Goal: Task Accomplishment & Management: Use online tool/utility

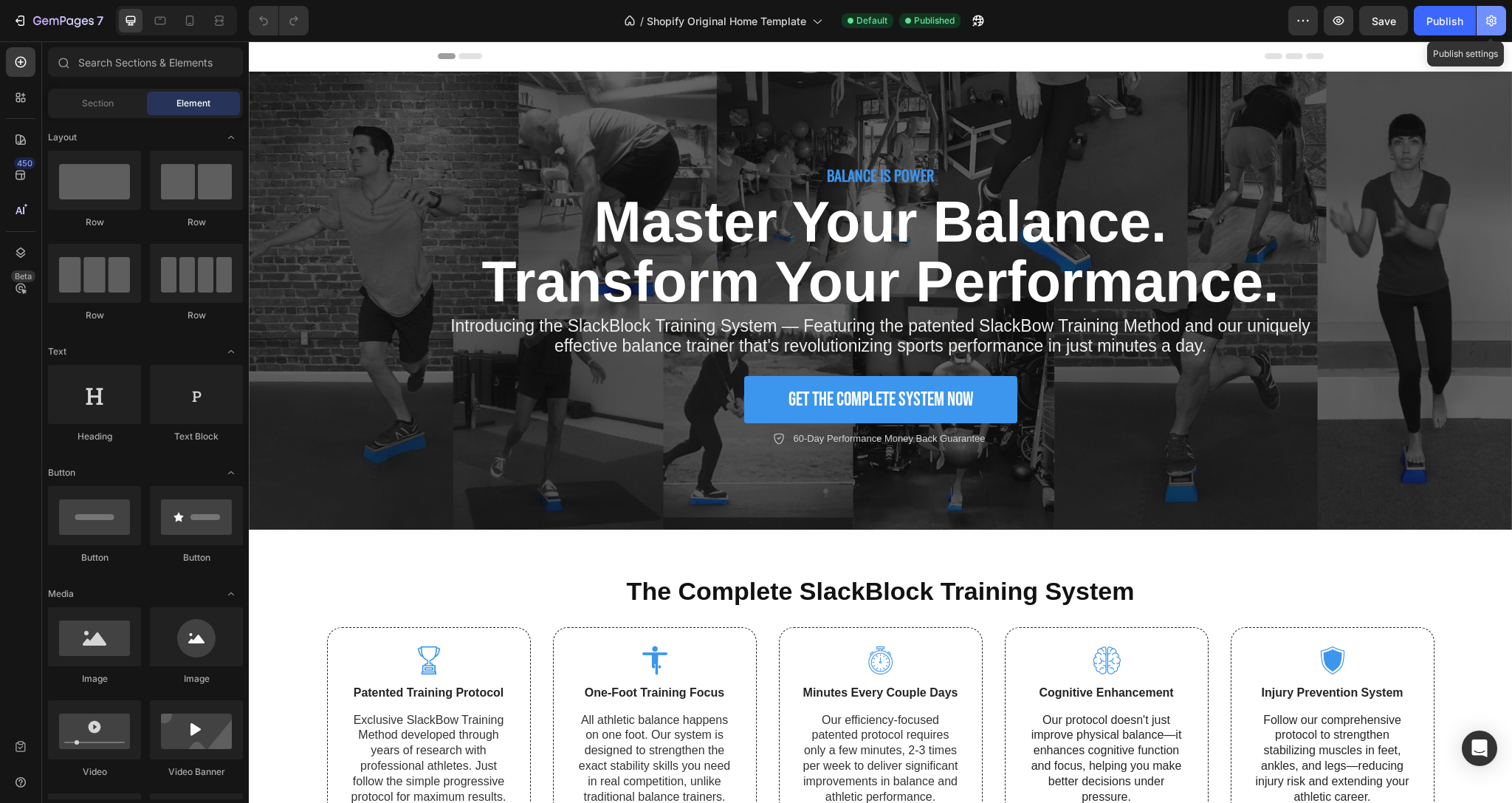
click at [1485, 18] on icon "button" at bounding box center [1492, 20] width 15 height 15
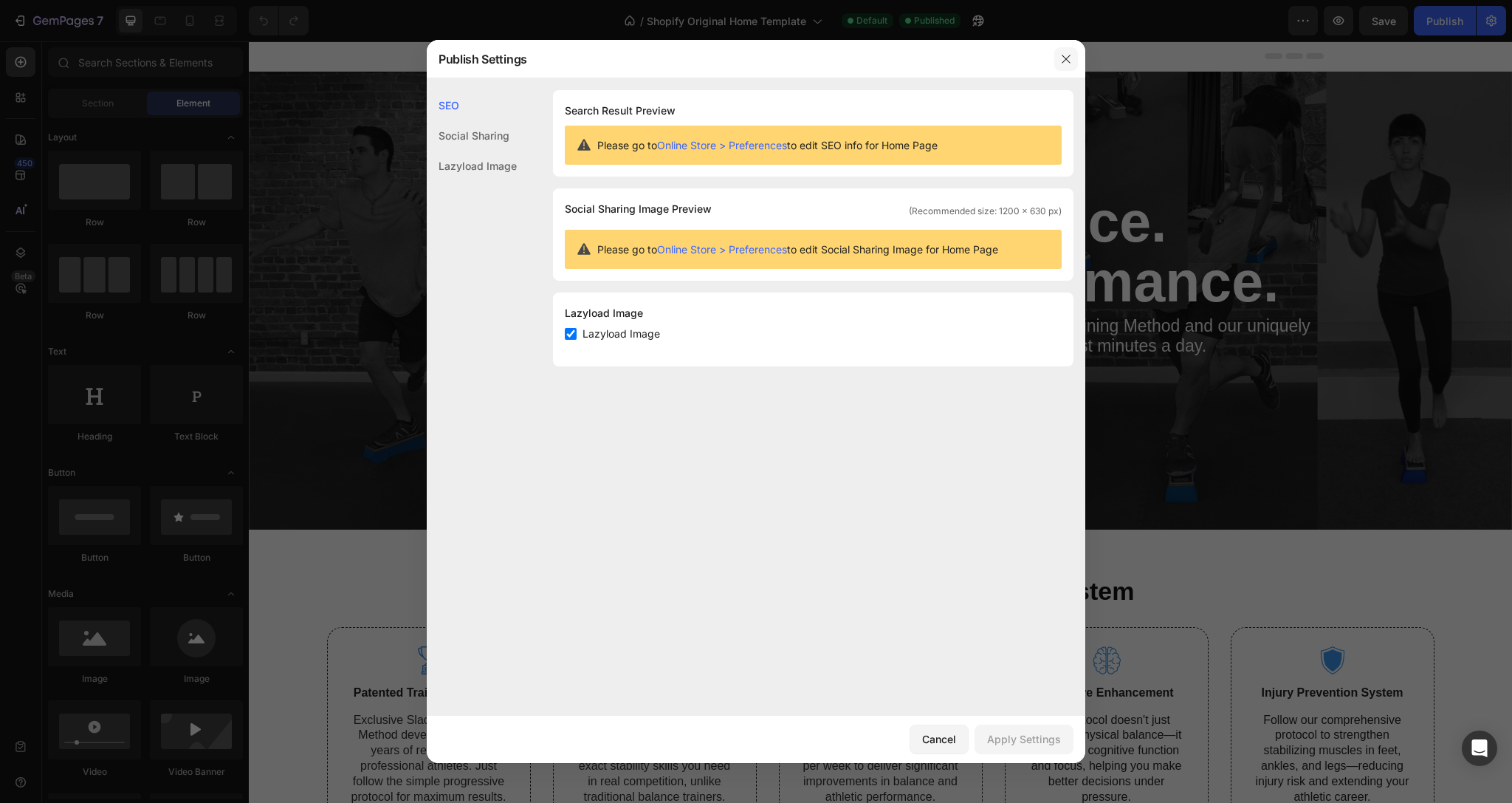
click at [1063, 63] on icon "button" at bounding box center [1066, 59] width 12 height 12
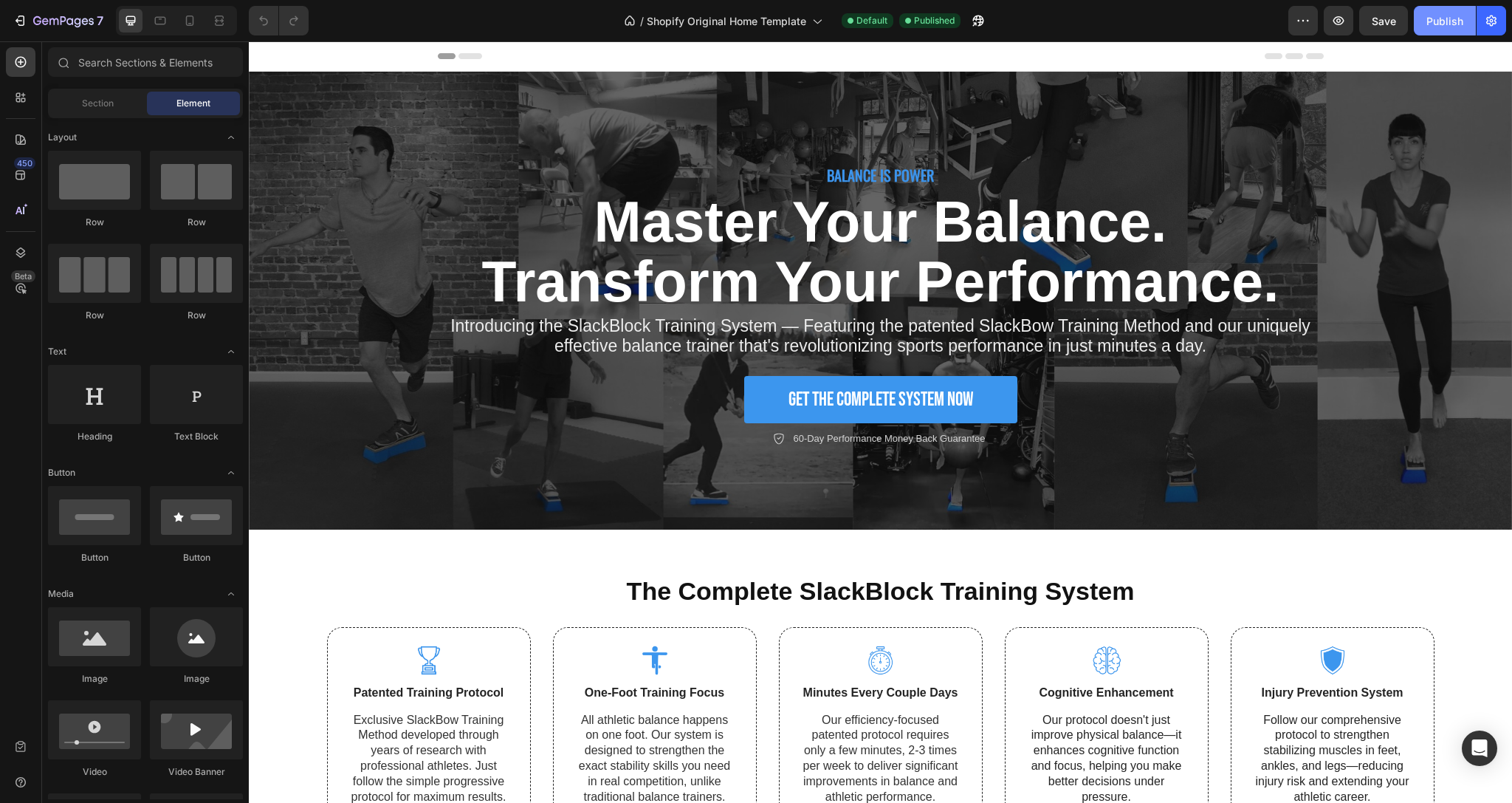
click at [1448, 18] on div "Publish" at bounding box center [1445, 20] width 37 height 16
click at [1494, 22] on icon "button" at bounding box center [1492, 20] width 15 height 15
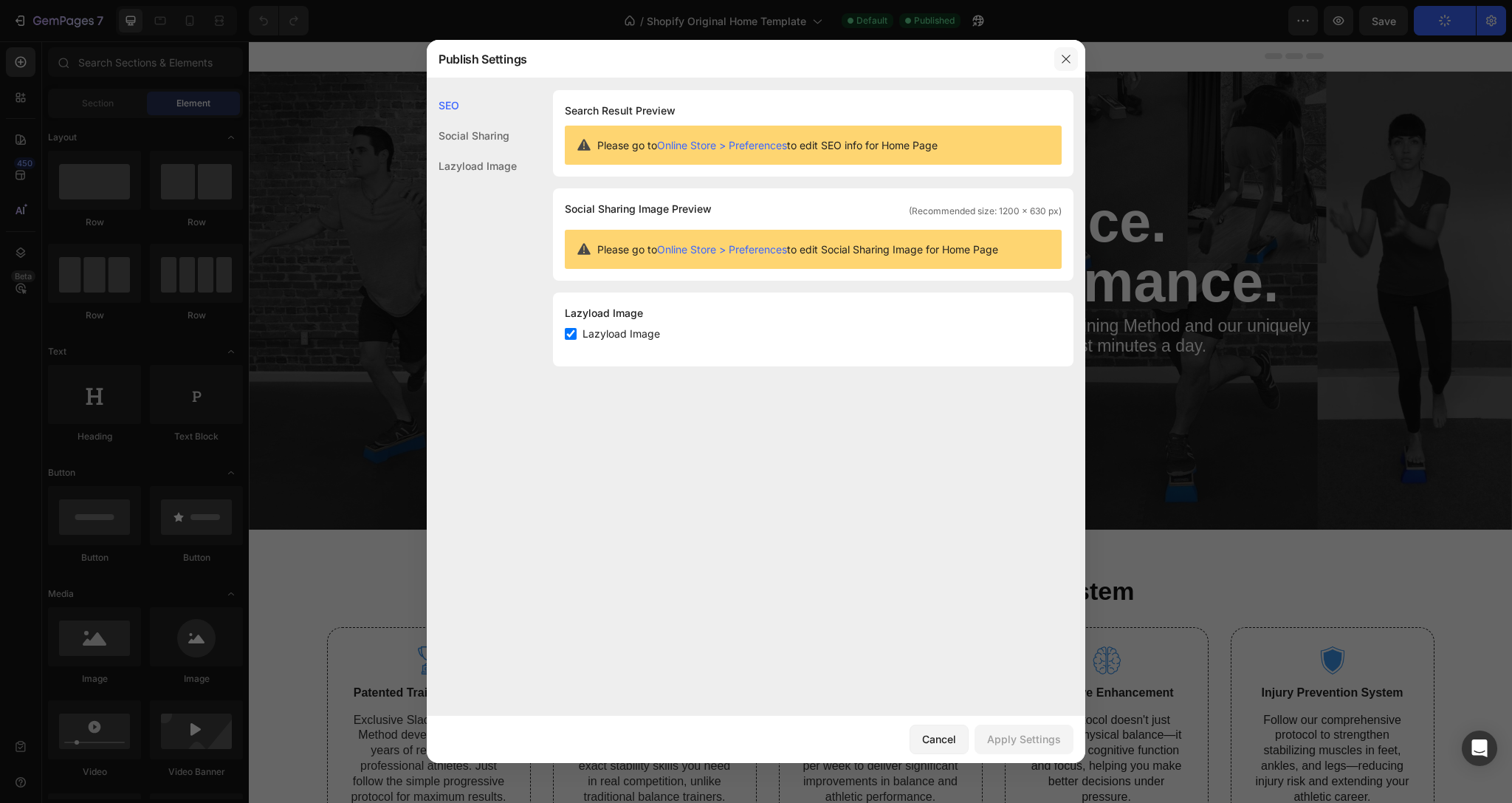
click at [1070, 62] on icon "button" at bounding box center [1066, 59] width 12 height 12
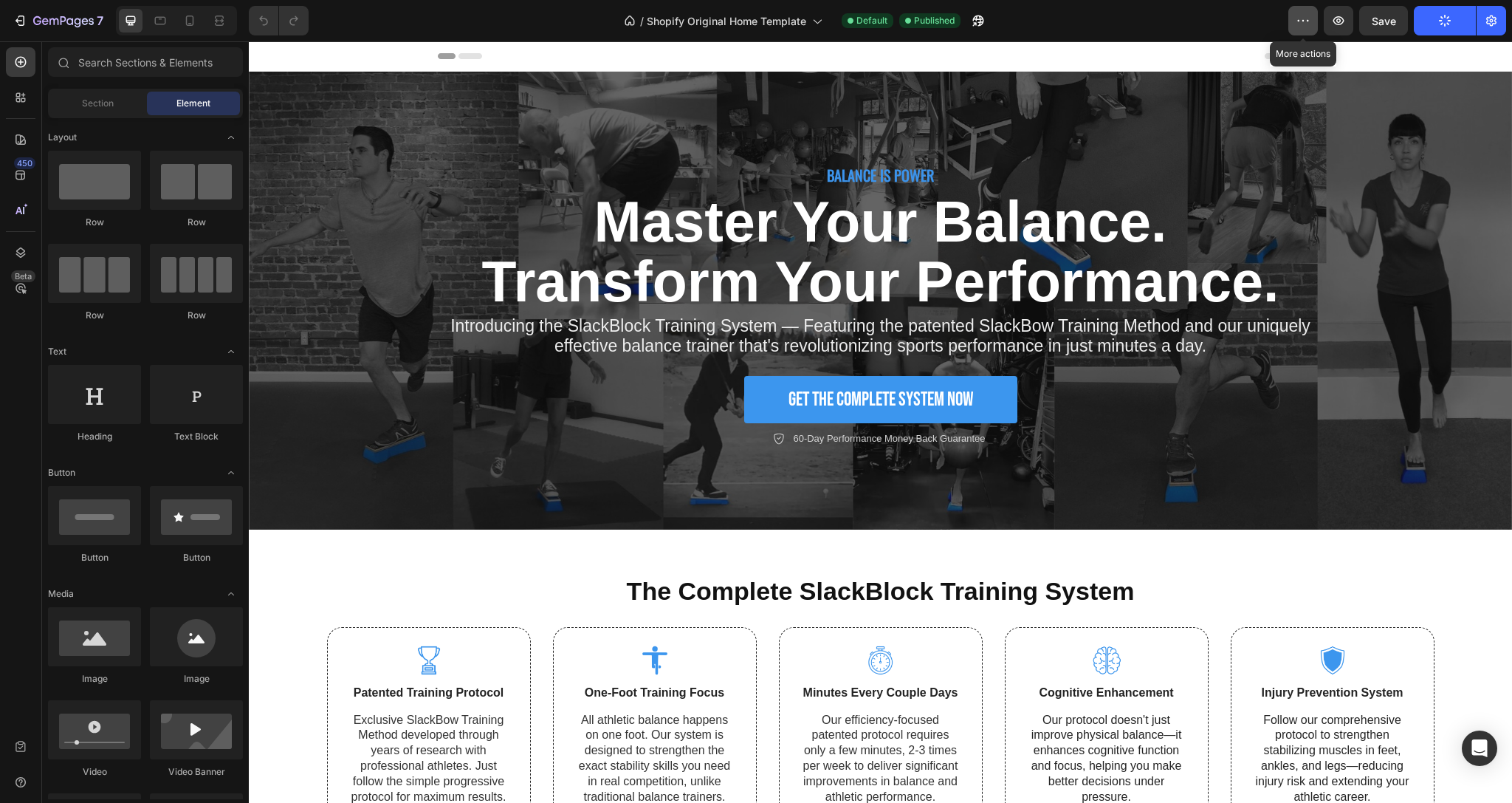
click at [1310, 23] on icon "button" at bounding box center [1304, 20] width 15 height 15
click at [1489, 19] on icon "button" at bounding box center [1492, 20] width 15 height 15
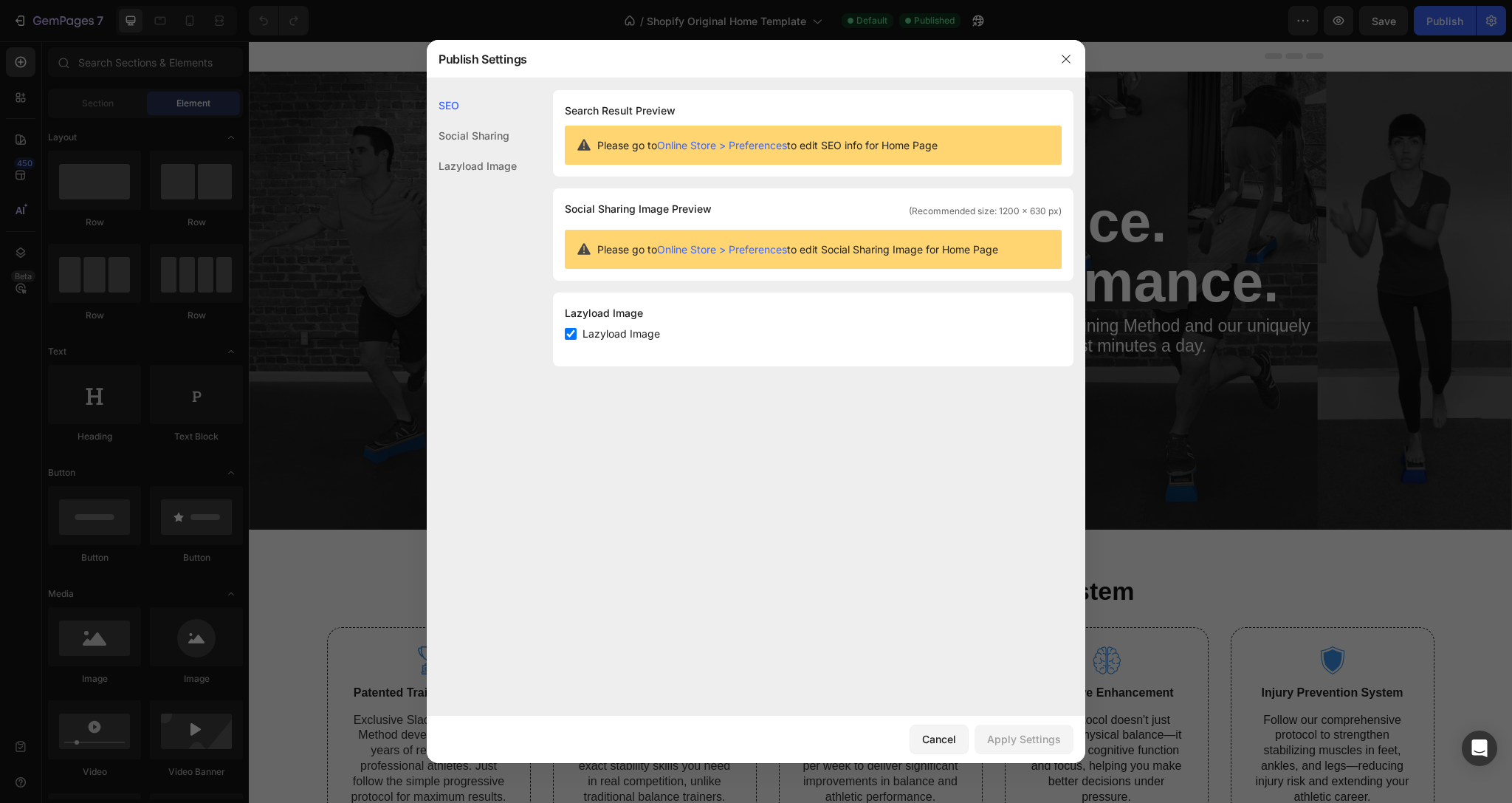
click at [475, 151] on div "Social Sharing" at bounding box center [472, 166] width 90 height 30
click at [955, 738] on div "Cancel" at bounding box center [939, 738] width 34 height 16
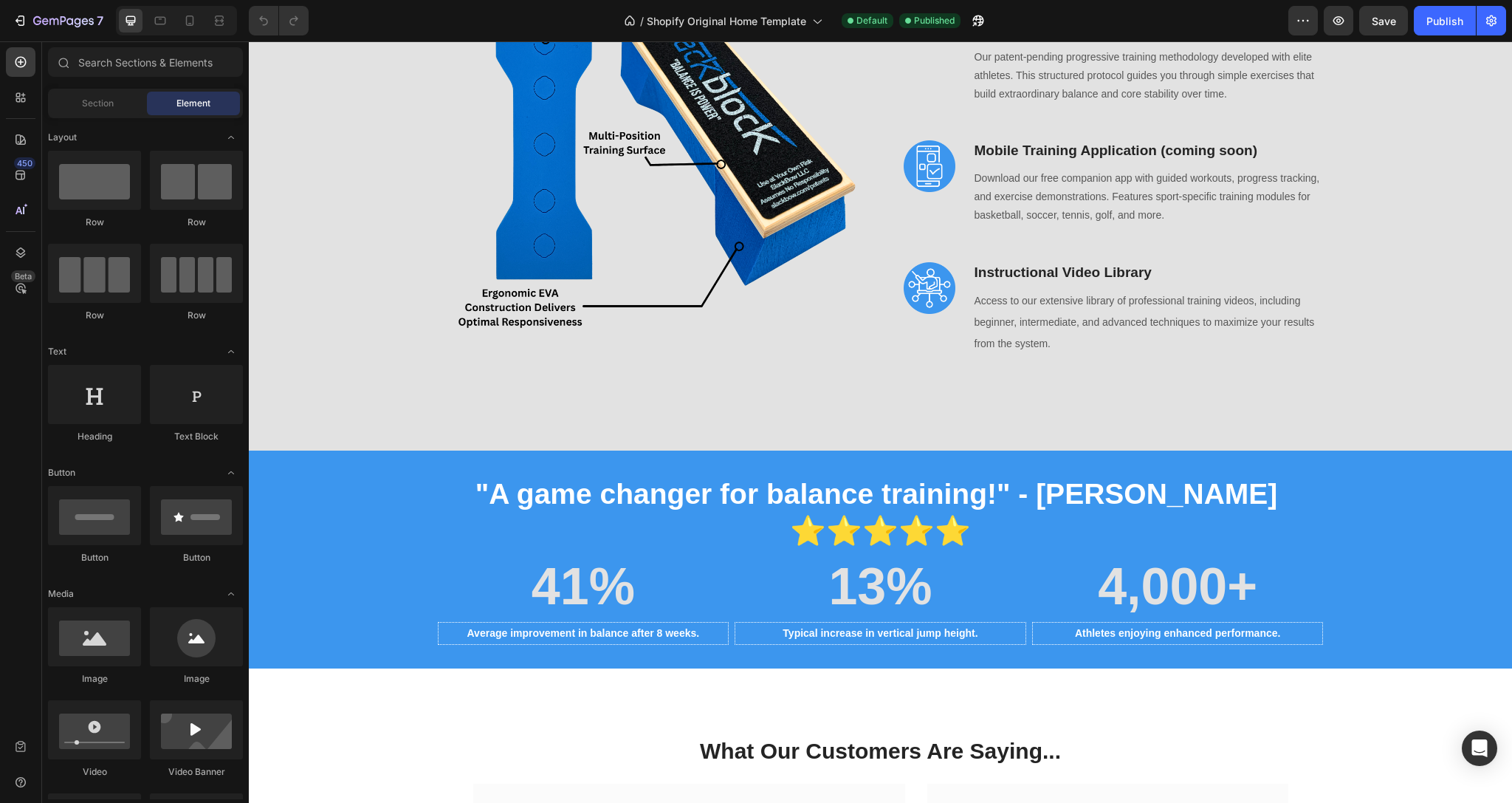
scroll to position [1240, 0]
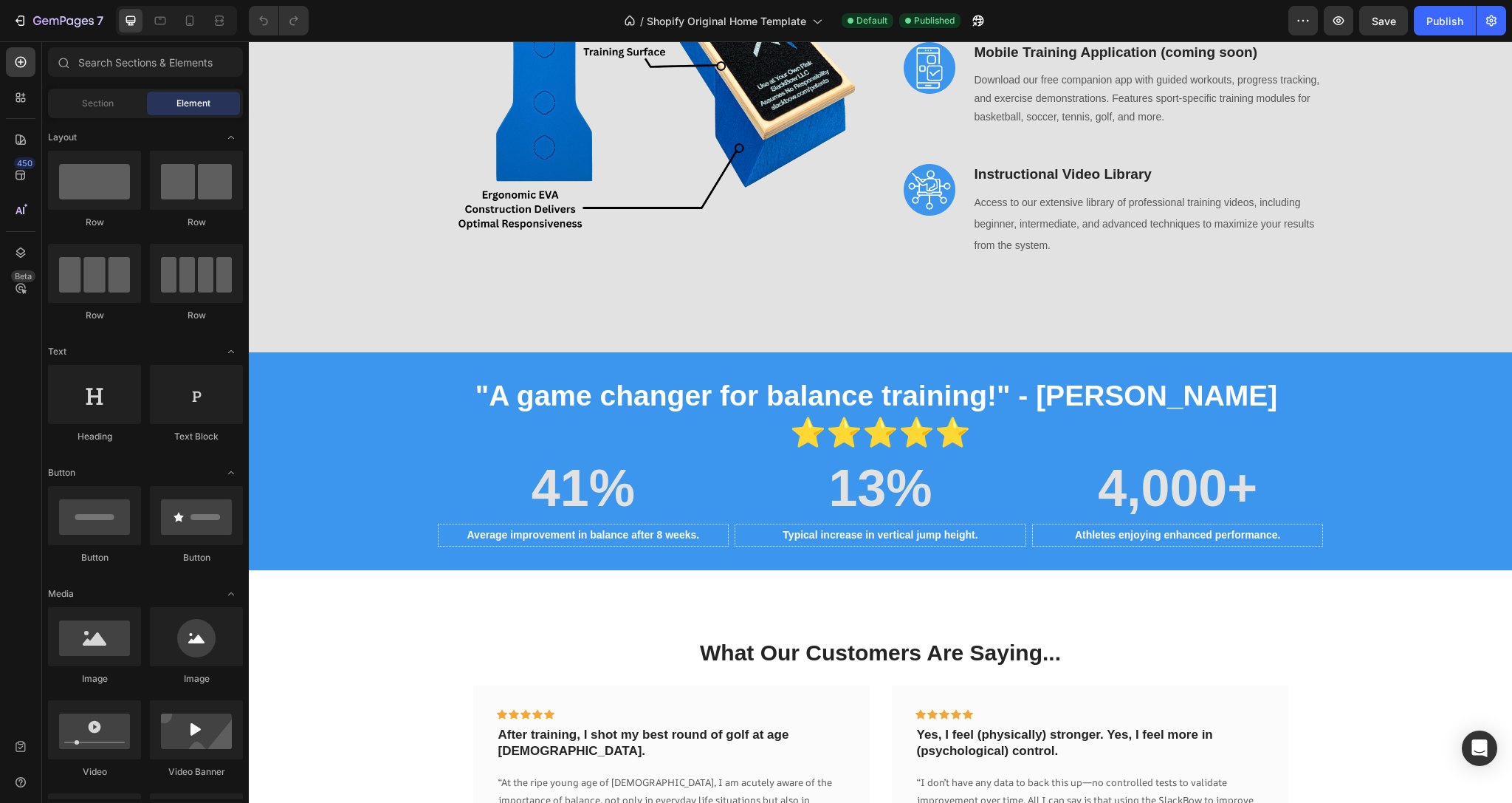
click at [1293, 42] on h3 "Mobile Training Application (coming soon)" at bounding box center [1148, 53] width 351 height 21
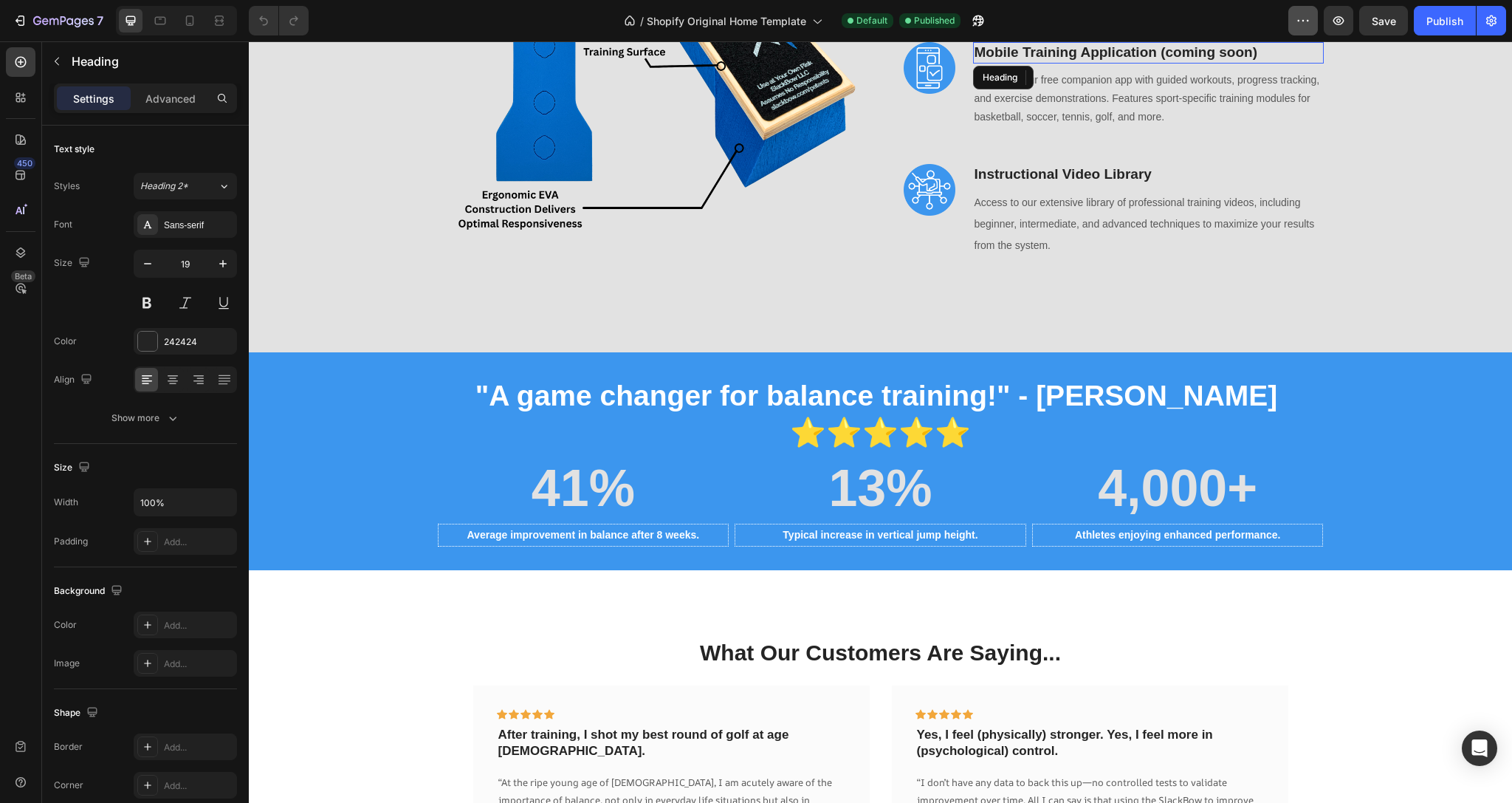
click at [1300, 22] on icon "button" at bounding box center [1304, 20] width 15 height 15
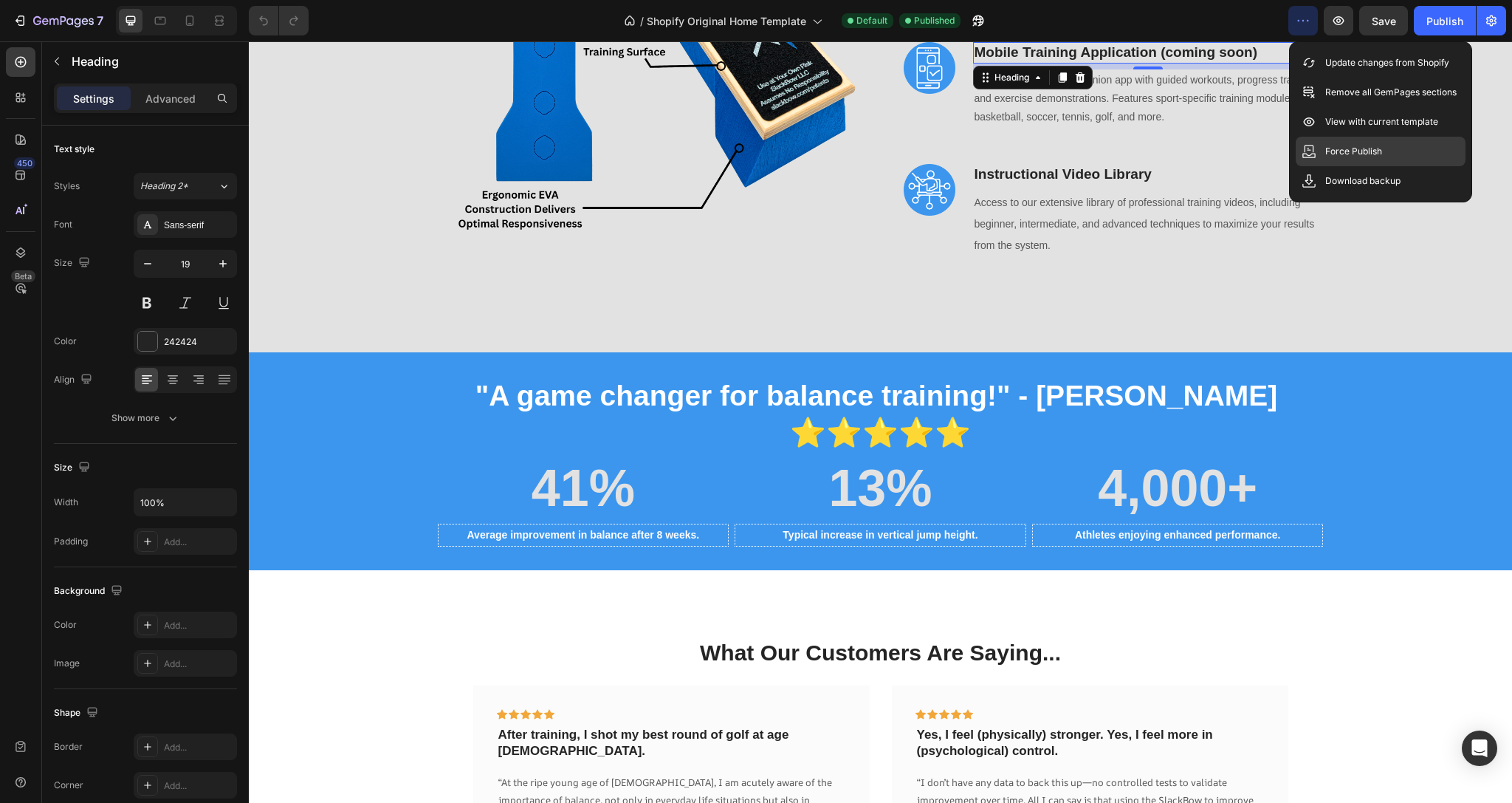
drag, startPoint x: 1365, startPoint y: 132, endPoint x: 1363, endPoint y: 147, distance: 15.1
click at [1361, 148] on div "Save Preview View live page Update changes from Shopify Remove all GemPages sec…" at bounding box center [1380, 122] width 183 height 161
click at [1229, 20] on div "/ Shopify Original Home Template Default Published" at bounding box center [804, 20] width 968 height 30
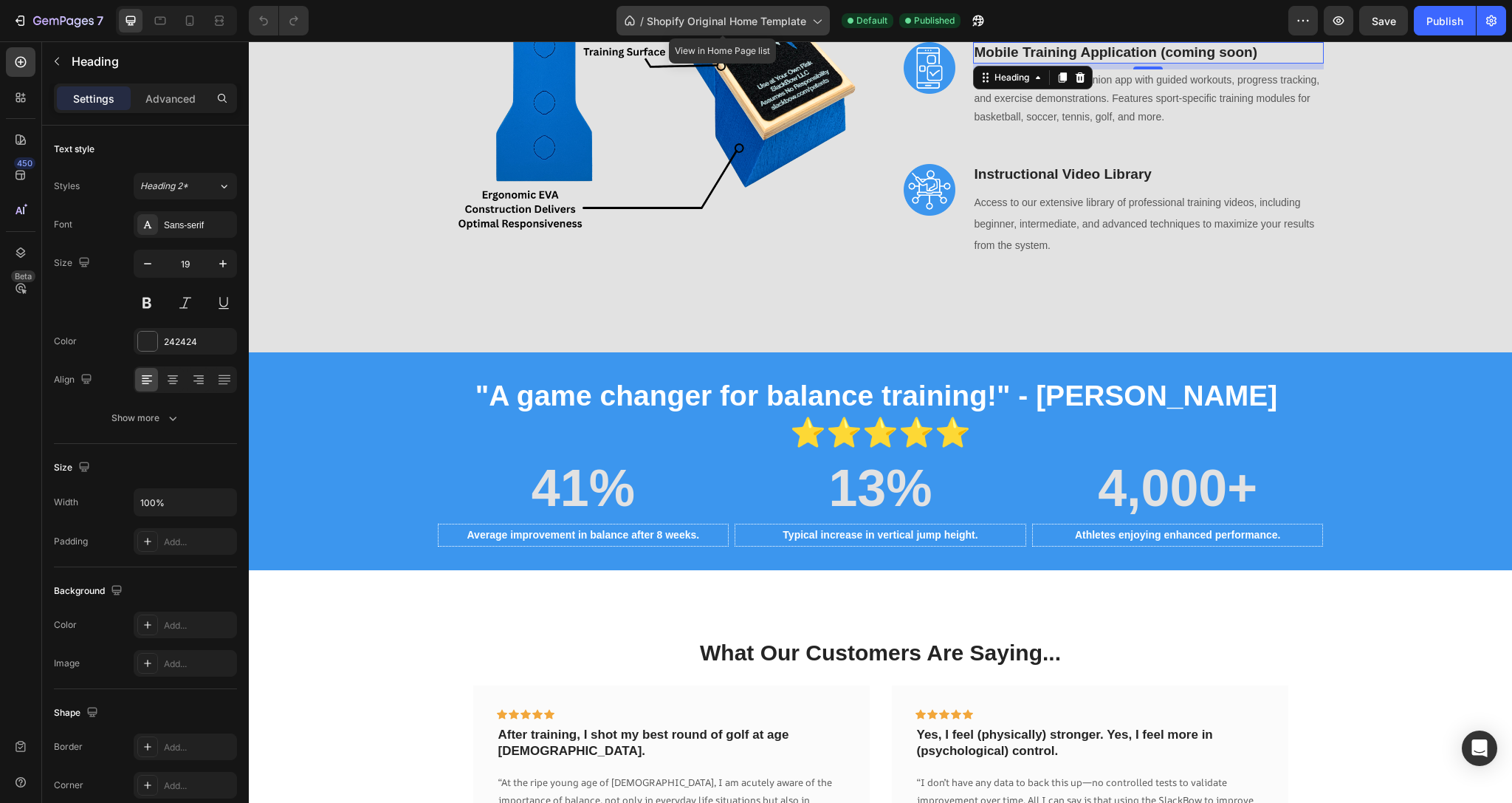
click at [788, 20] on span "Shopify Original Home Template" at bounding box center [726, 20] width 159 height 16
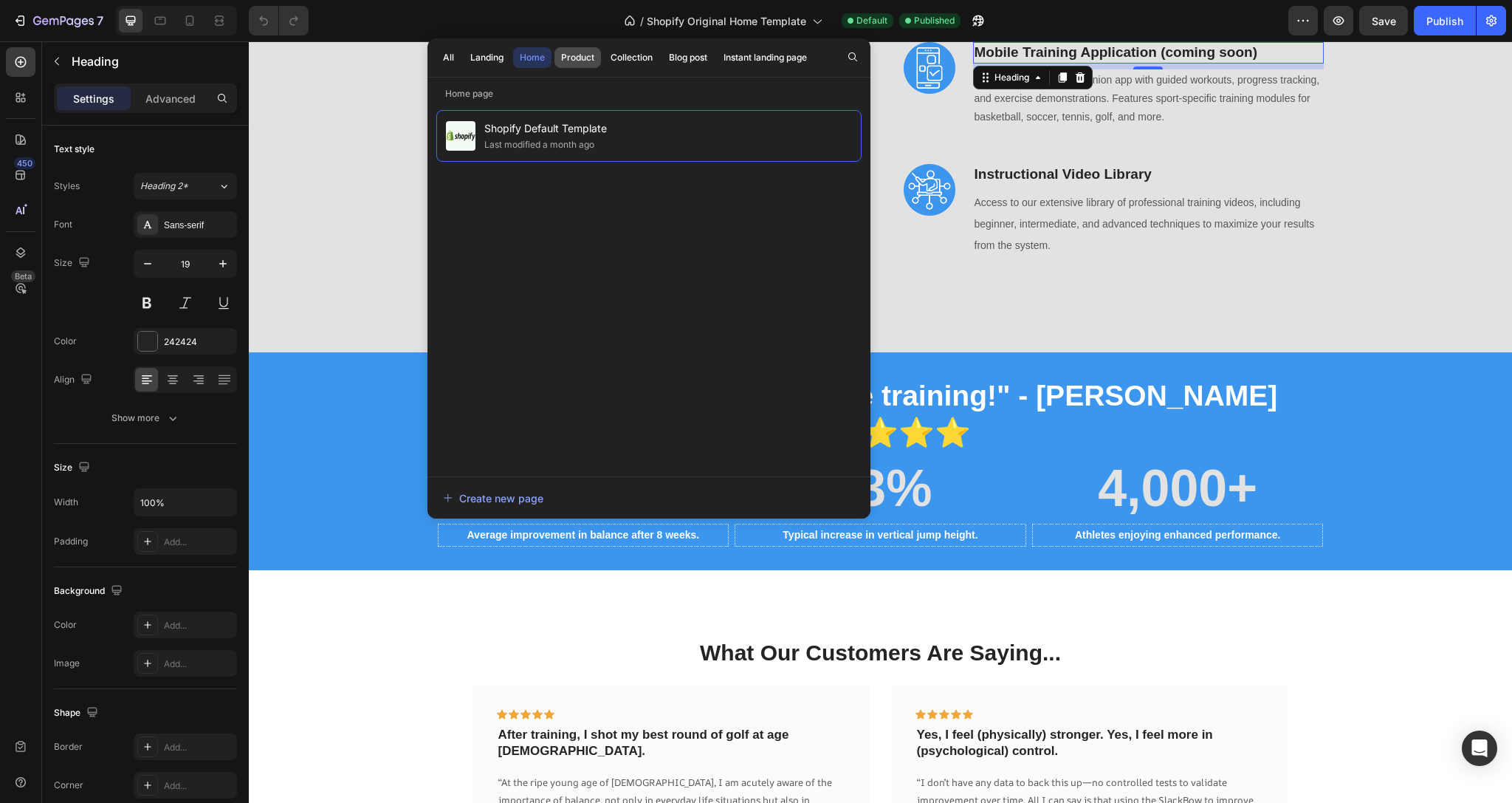
click at [578, 60] on div "Product" at bounding box center [578, 57] width 33 height 13
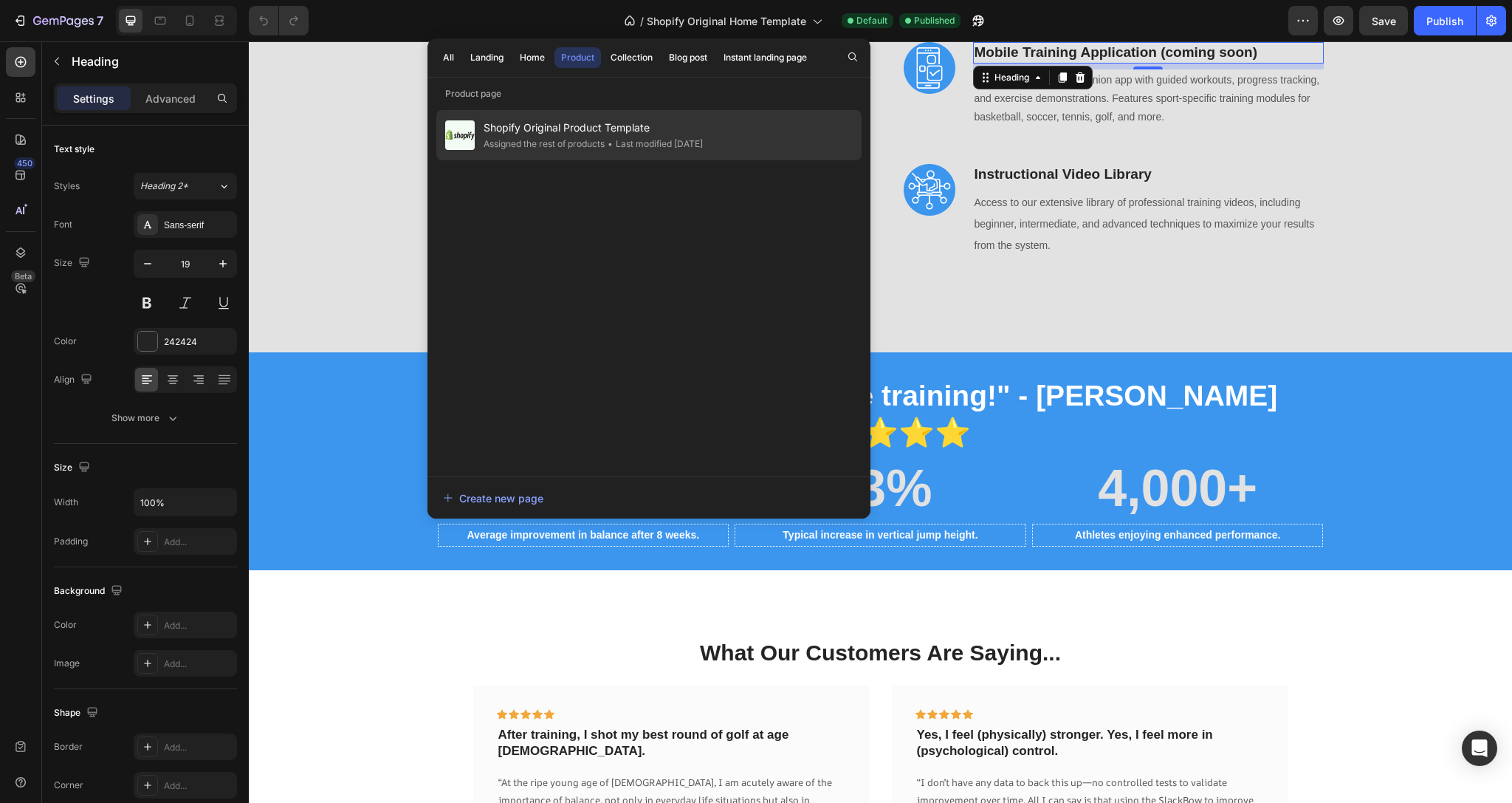
click at [604, 149] on div "Assigned the rest of products" at bounding box center [653, 144] width 99 height 15
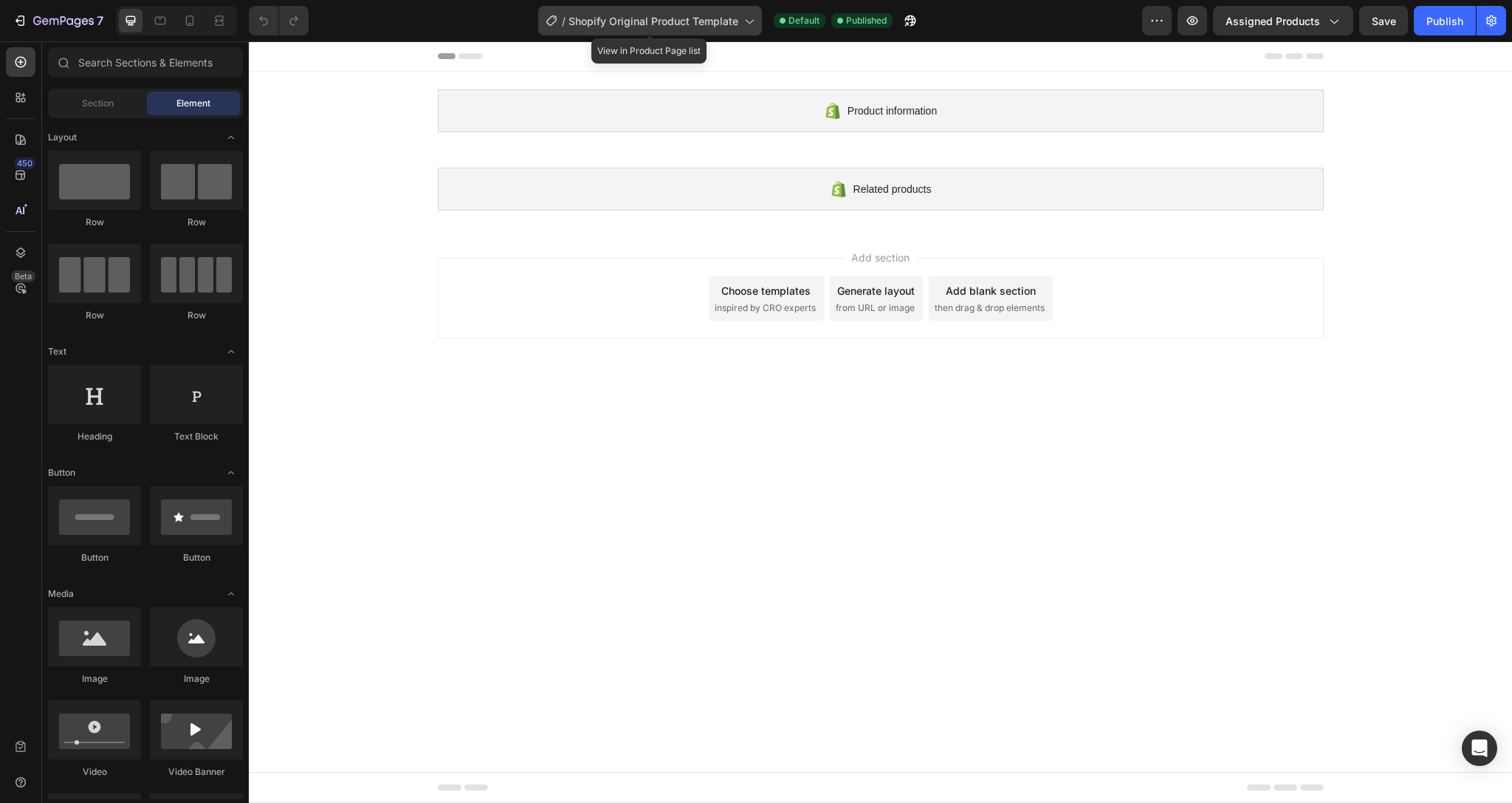
click at [655, 27] on span "Shopify Original Product Template" at bounding box center [653, 20] width 170 height 16
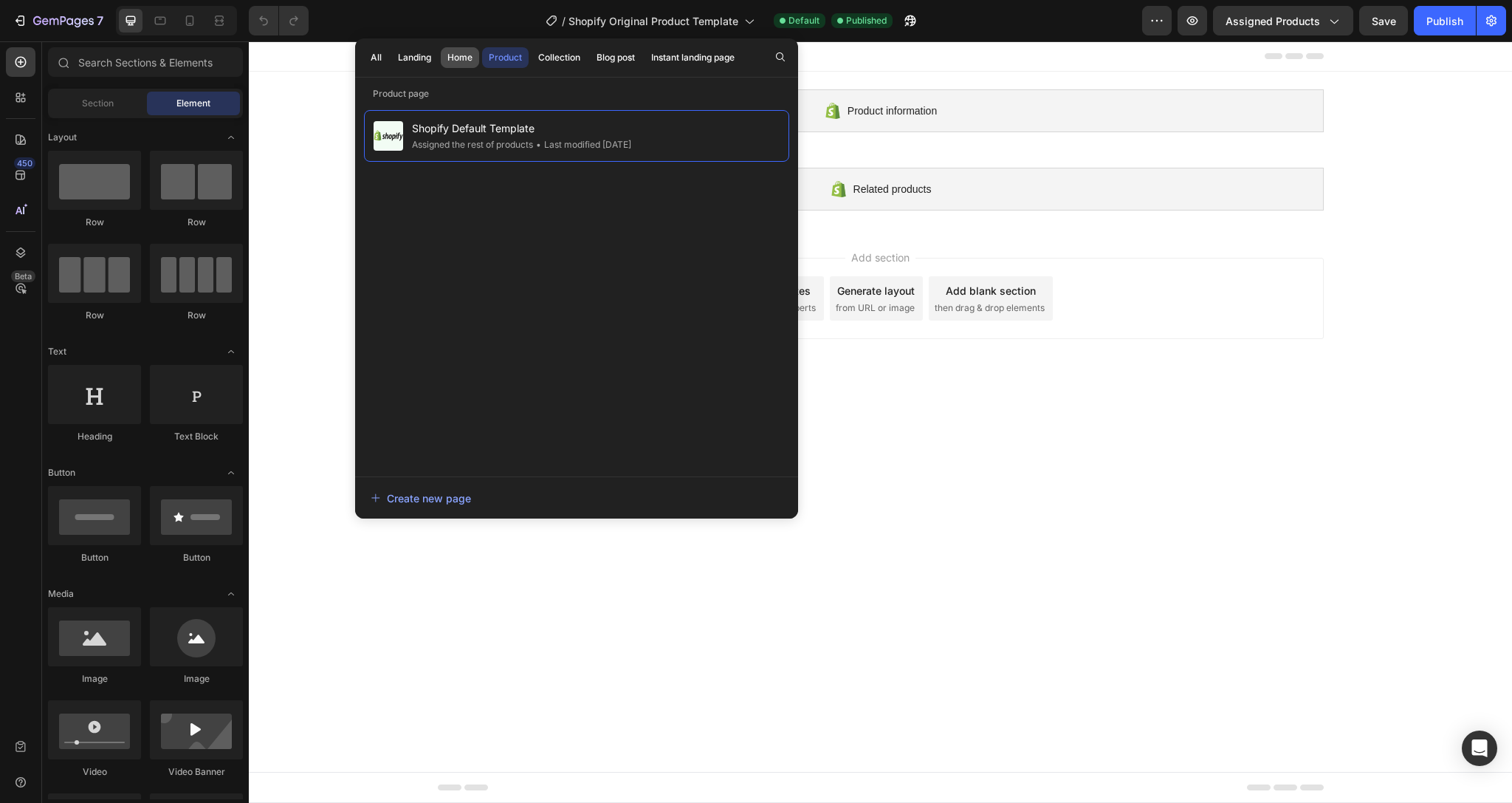
click at [454, 65] on button "Home" at bounding box center [460, 57] width 39 height 20
click at [18, 15] on icon "button" at bounding box center [20, 20] width 15 height 15
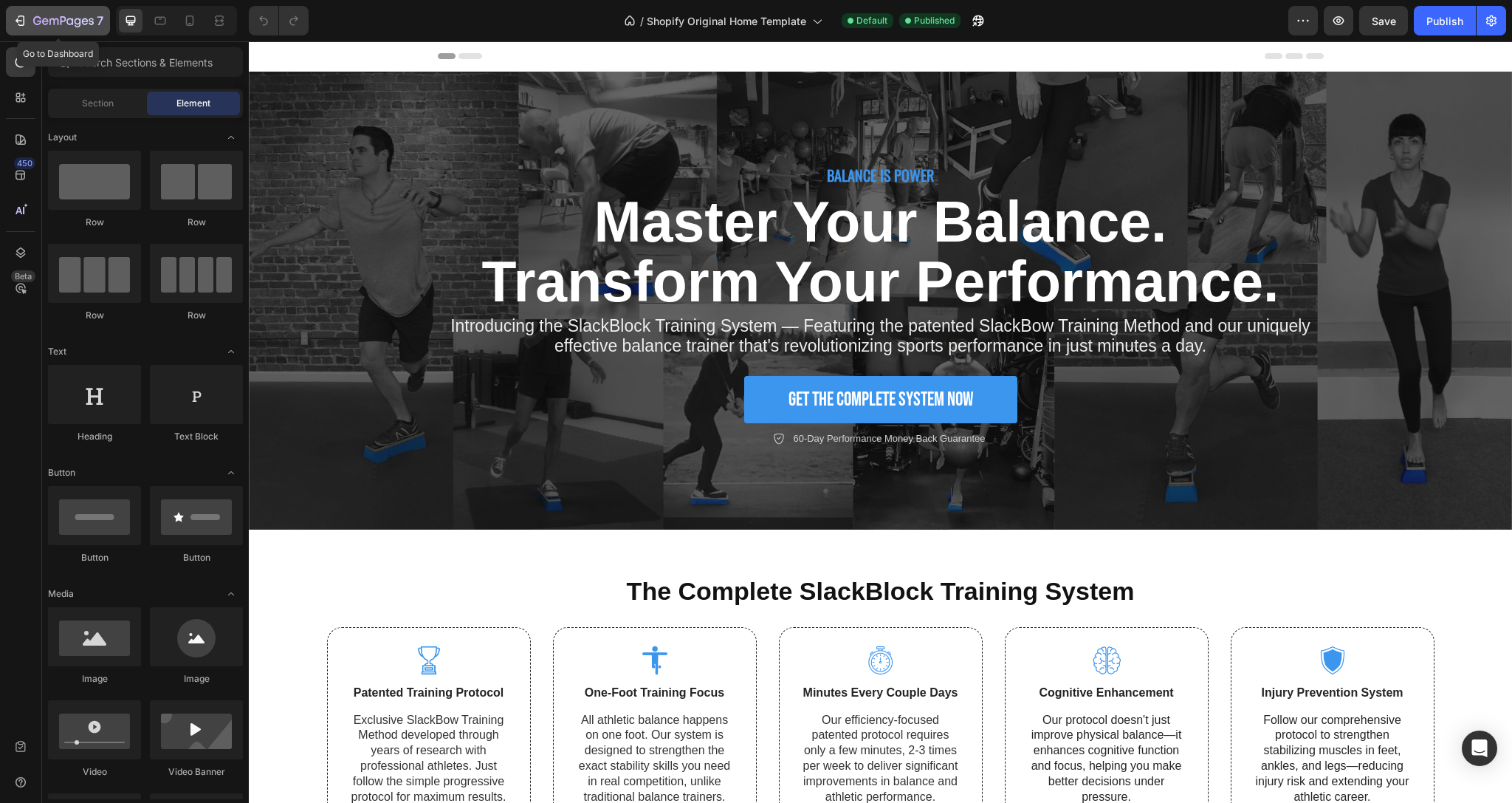
click at [20, 25] on icon "button" at bounding box center [21, 20] width 6 height 10
click at [54, 27] on icon "button" at bounding box center [64, 22] width 61 height 13
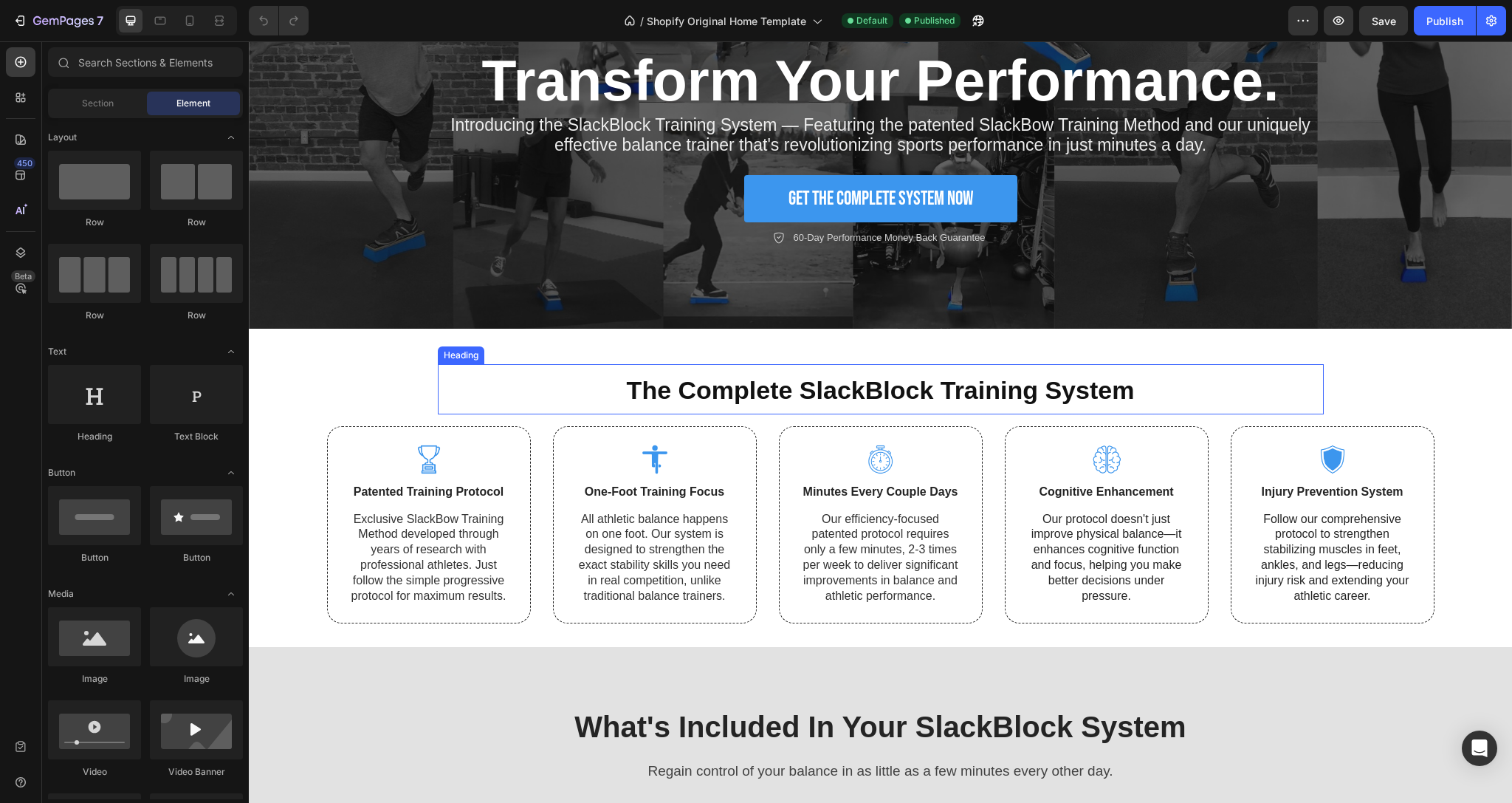
scroll to position [471, 0]
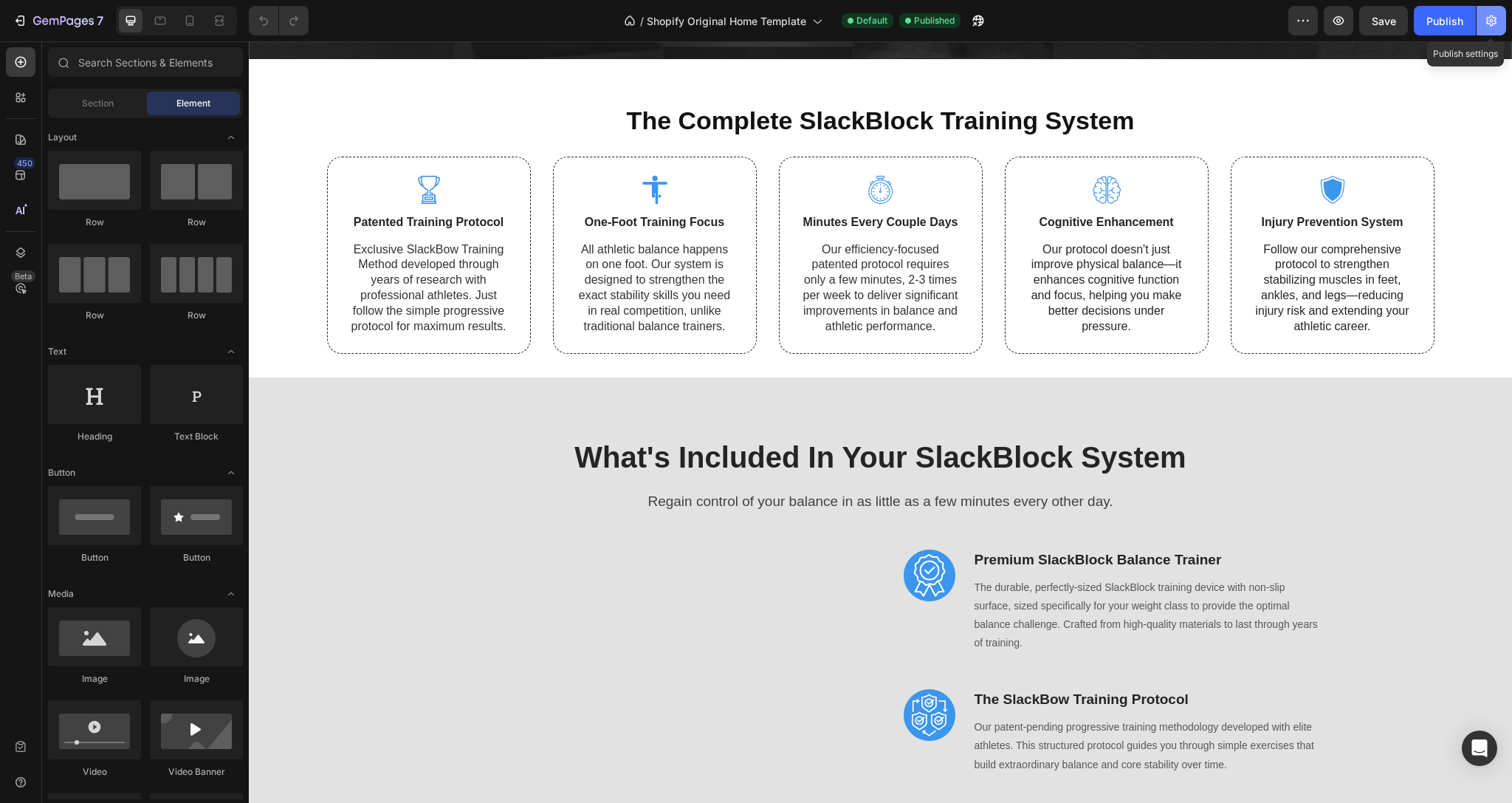
click at [1502, 13] on button "button" at bounding box center [1492, 20] width 29 height 30
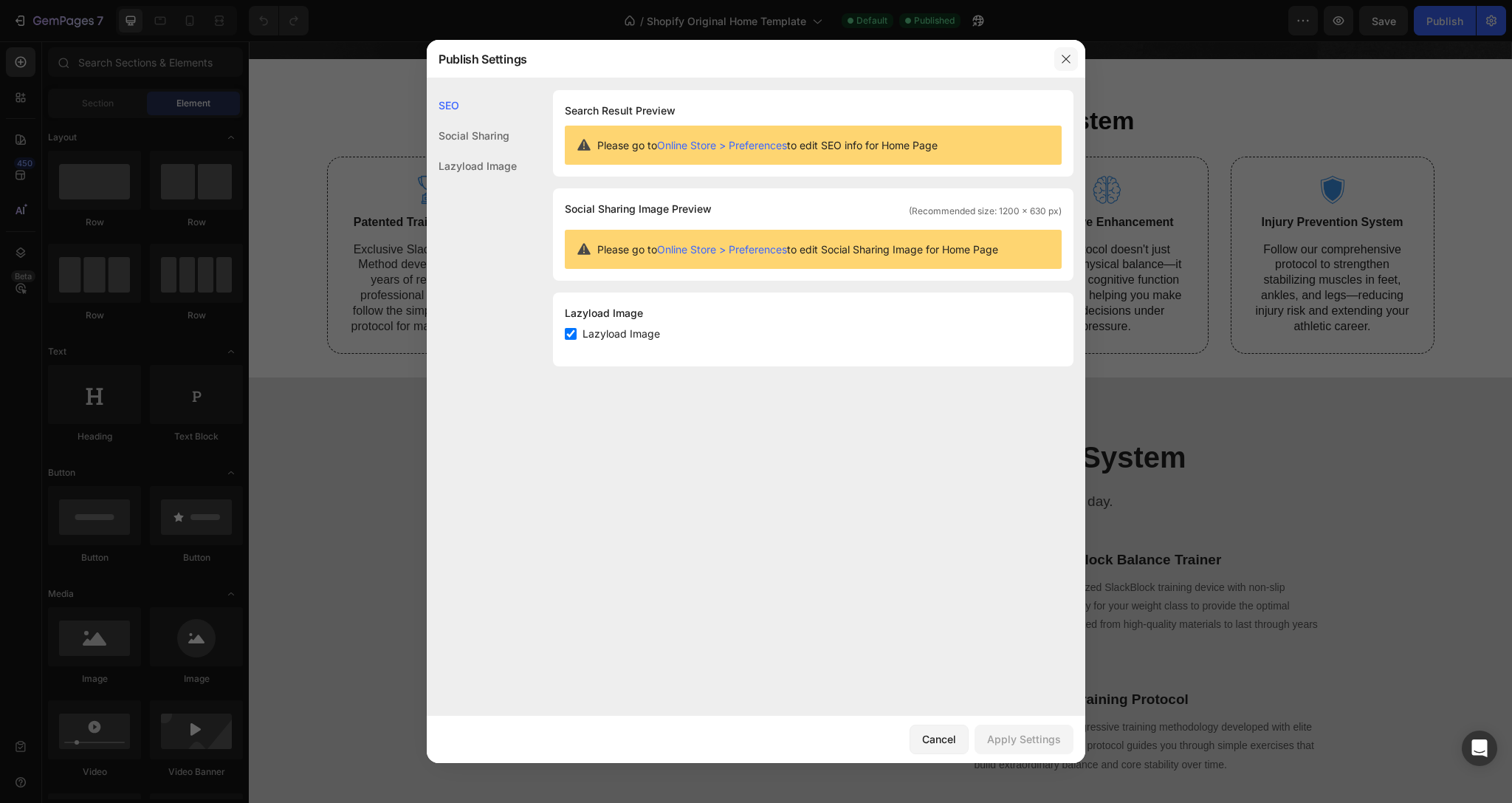
click at [1076, 56] on button "button" at bounding box center [1067, 59] width 24 height 24
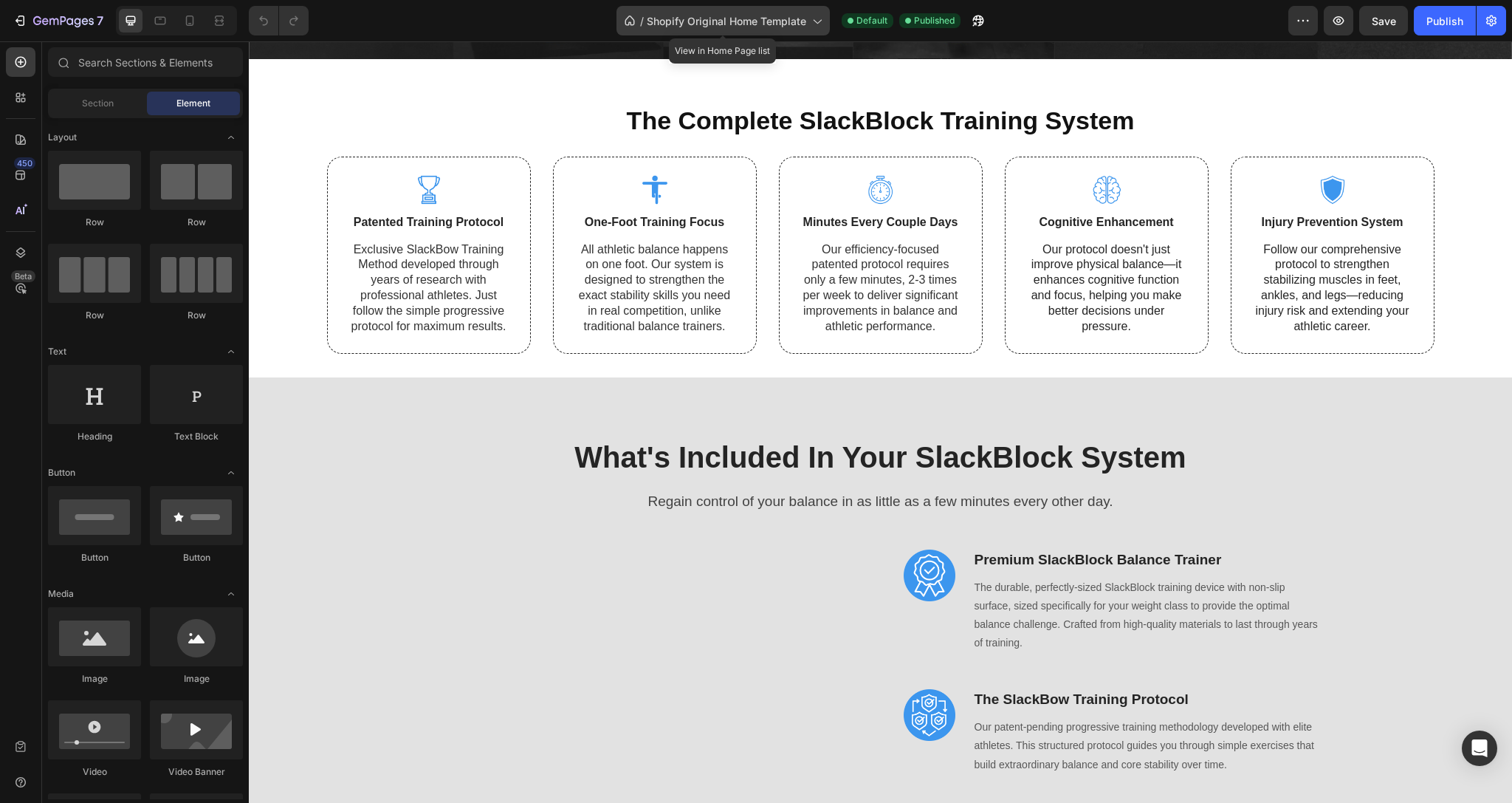
click at [817, 20] on icon at bounding box center [816, 20] width 15 height 15
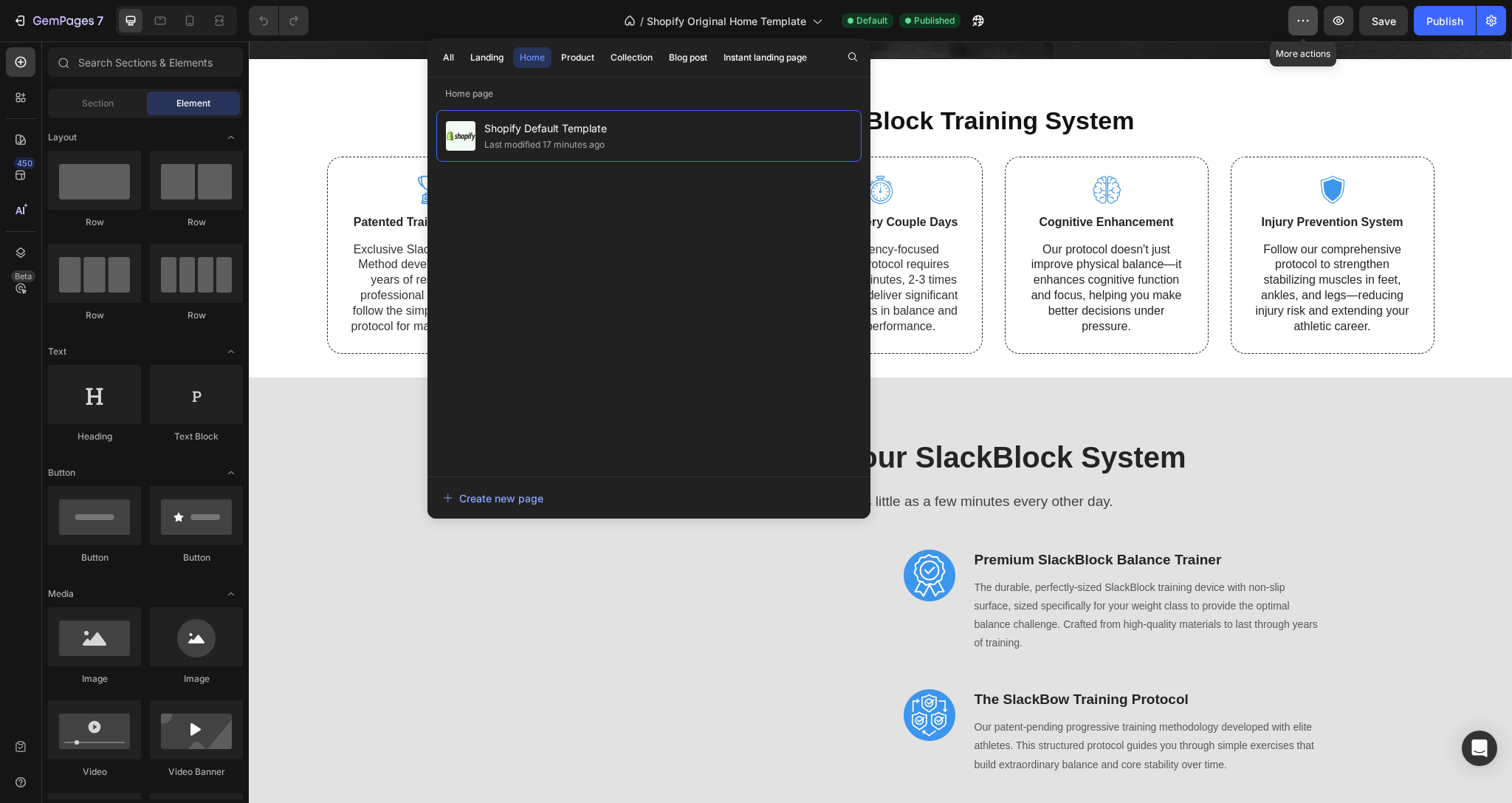
click at [1307, 24] on icon "button" at bounding box center [1304, 20] width 15 height 15
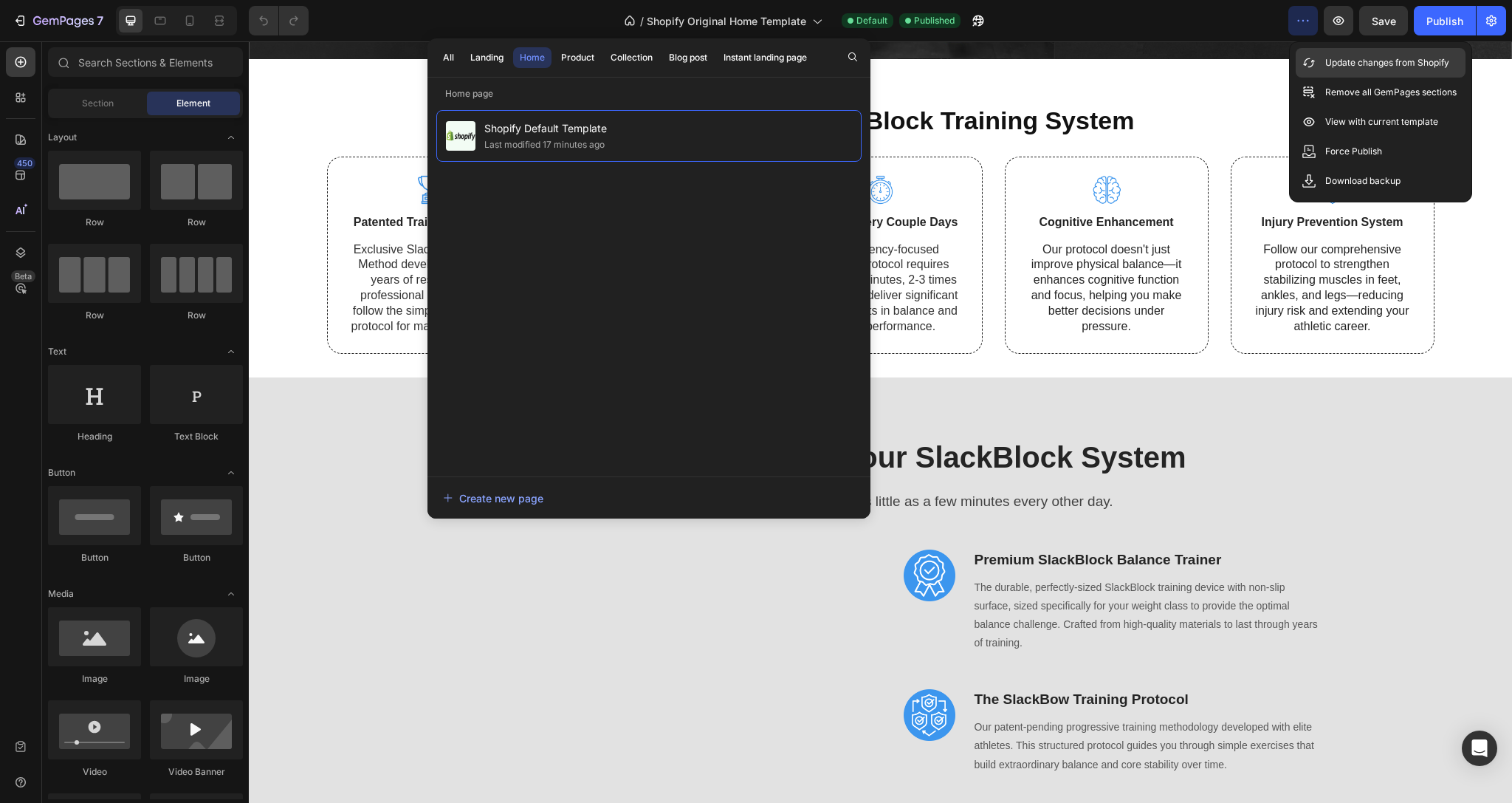
click at [1349, 65] on p "Update changes from Shopify" at bounding box center [1388, 63] width 124 height 15
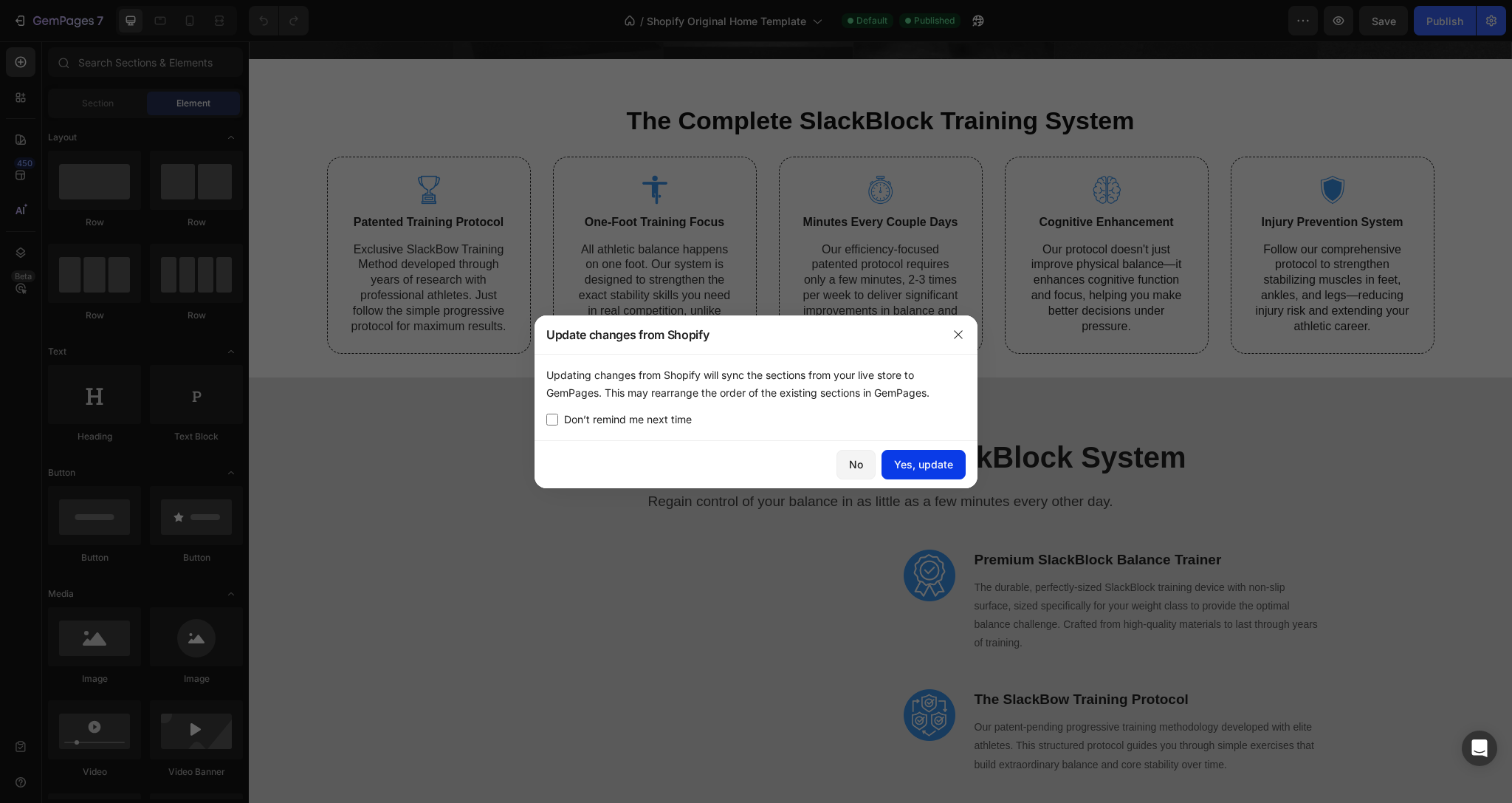
click at [928, 471] on div "Yes, update" at bounding box center [924, 464] width 59 height 16
click at [965, 335] on button "button" at bounding box center [958, 335] width 24 height 24
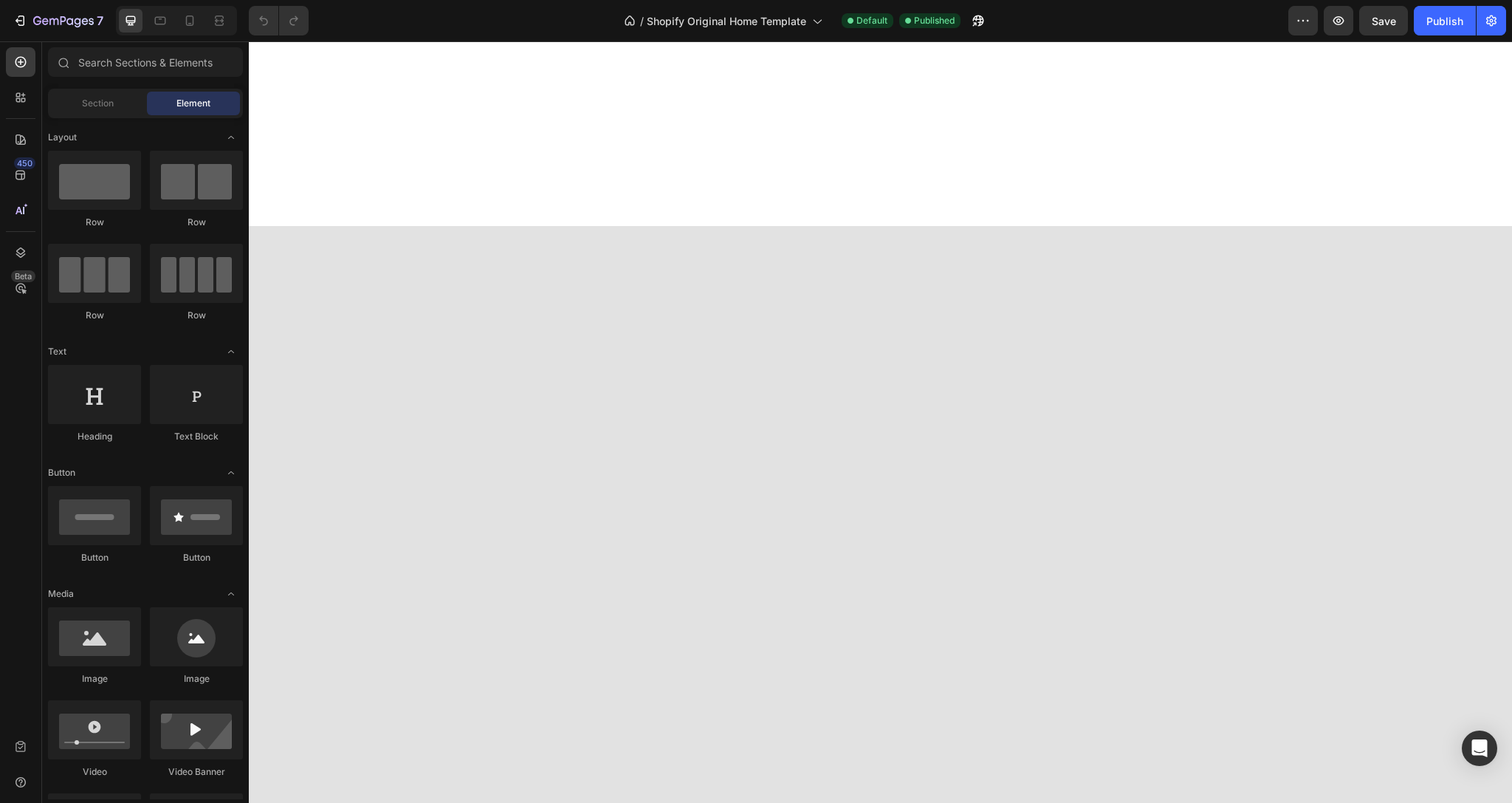
scroll to position [1778, 0]
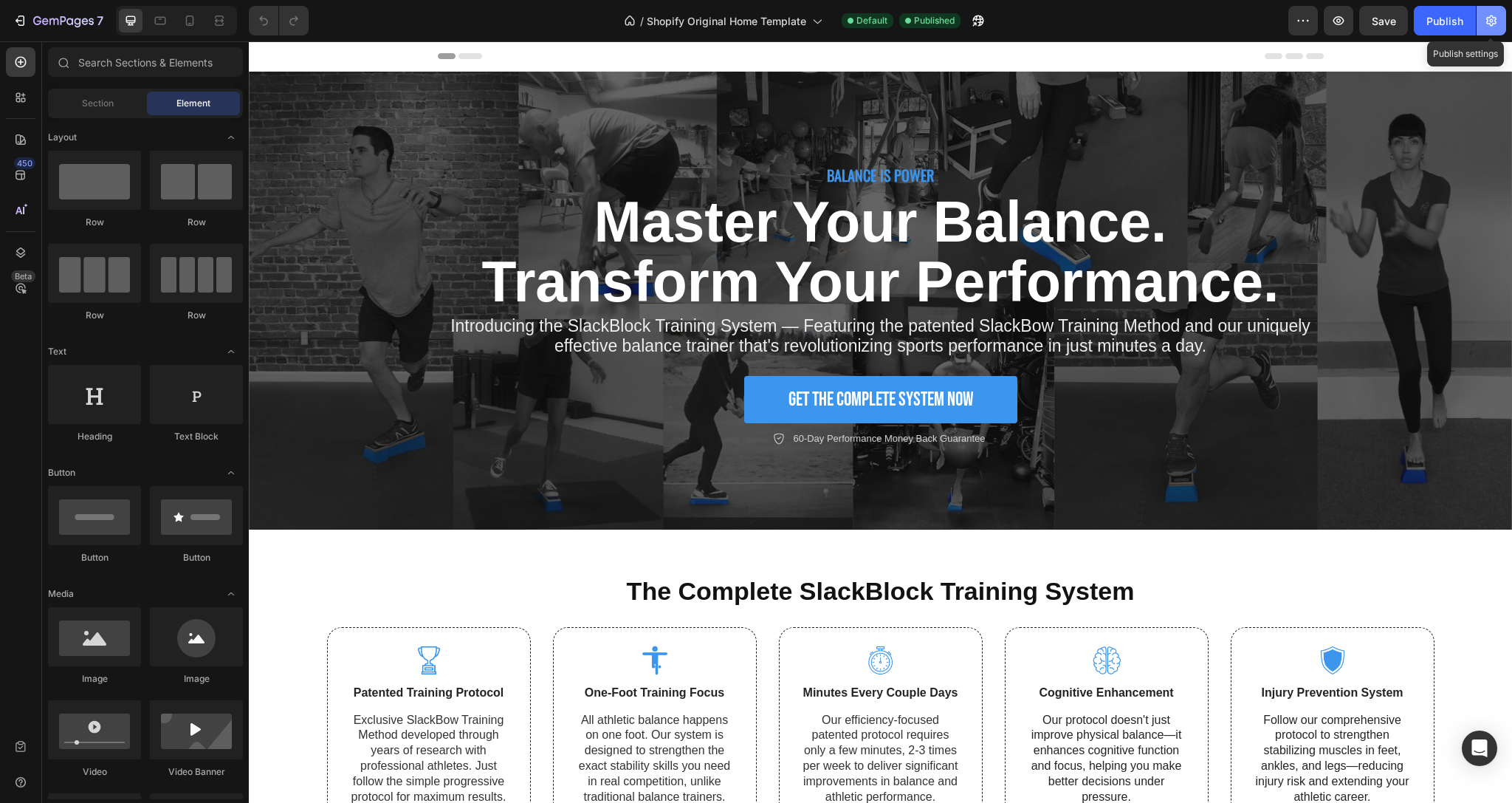
click at [1488, 19] on icon "button" at bounding box center [1491, 21] width 10 height 11
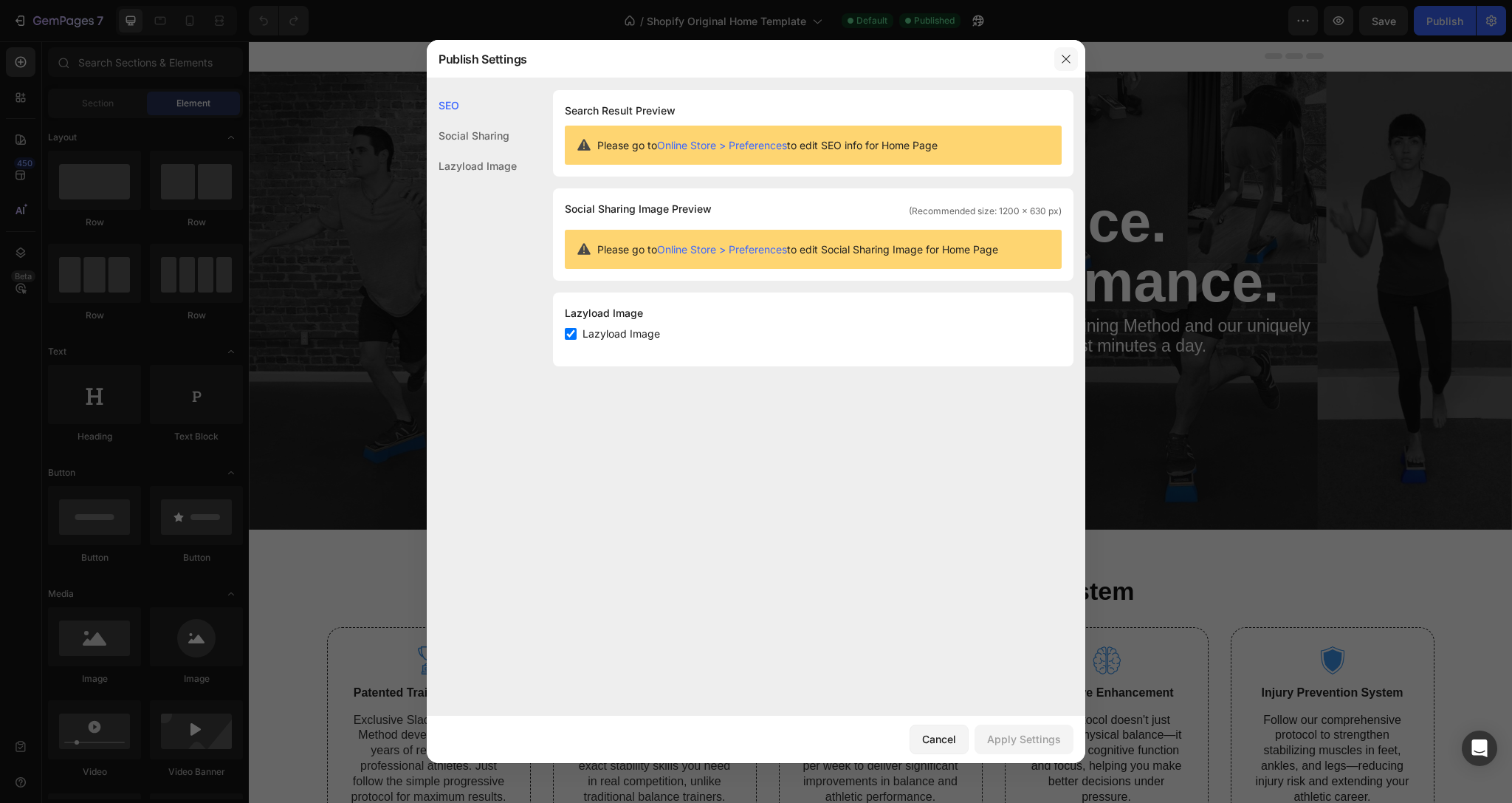
click at [1066, 58] on icon "button" at bounding box center [1066, 58] width 8 height 8
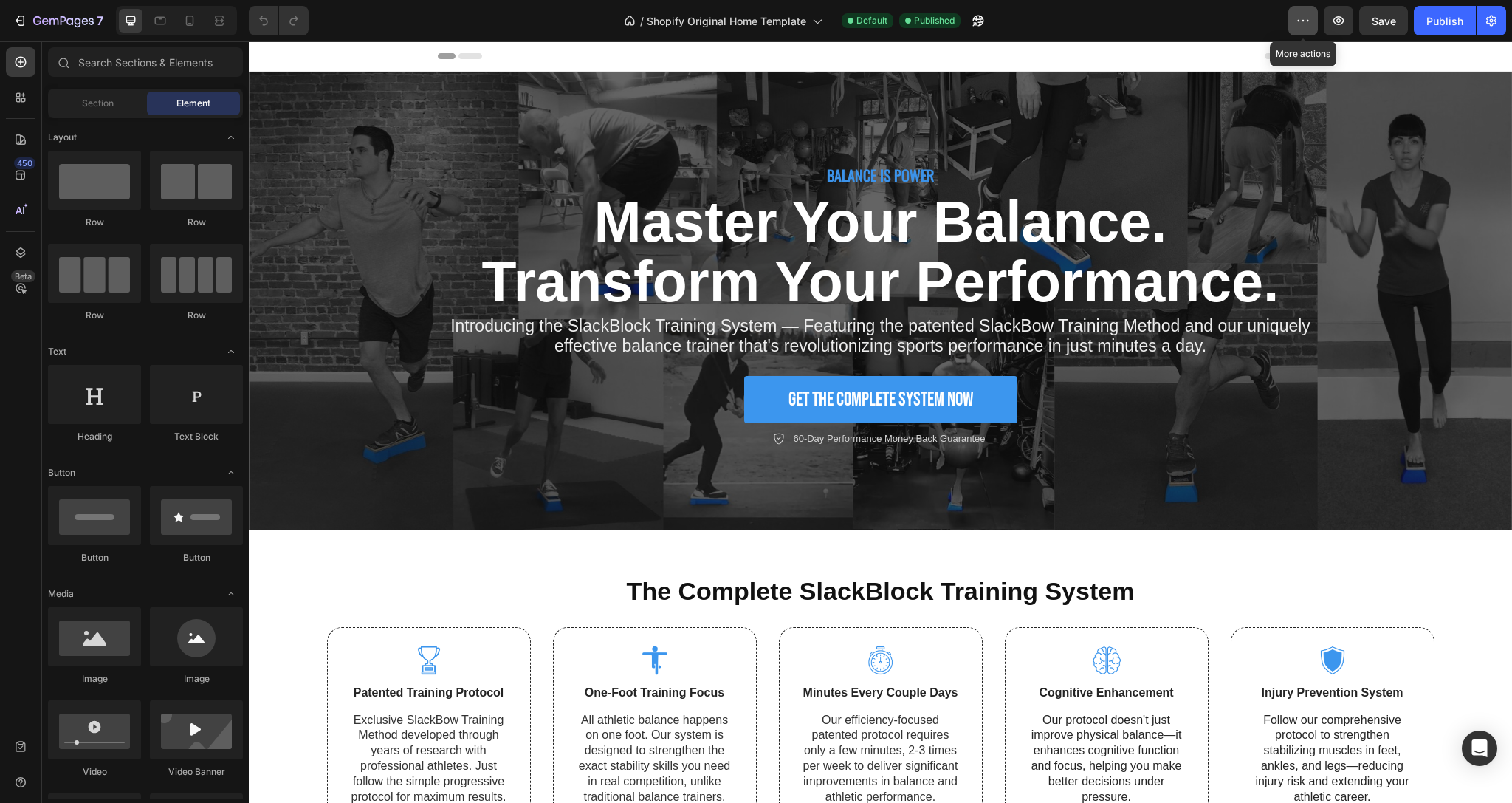
click at [1291, 26] on button "button" at bounding box center [1304, 20] width 29 height 30
click at [87, 26] on icon "button" at bounding box center [64, 22] width 61 height 13
